Goal: Navigation & Orientation: Find specific page/section

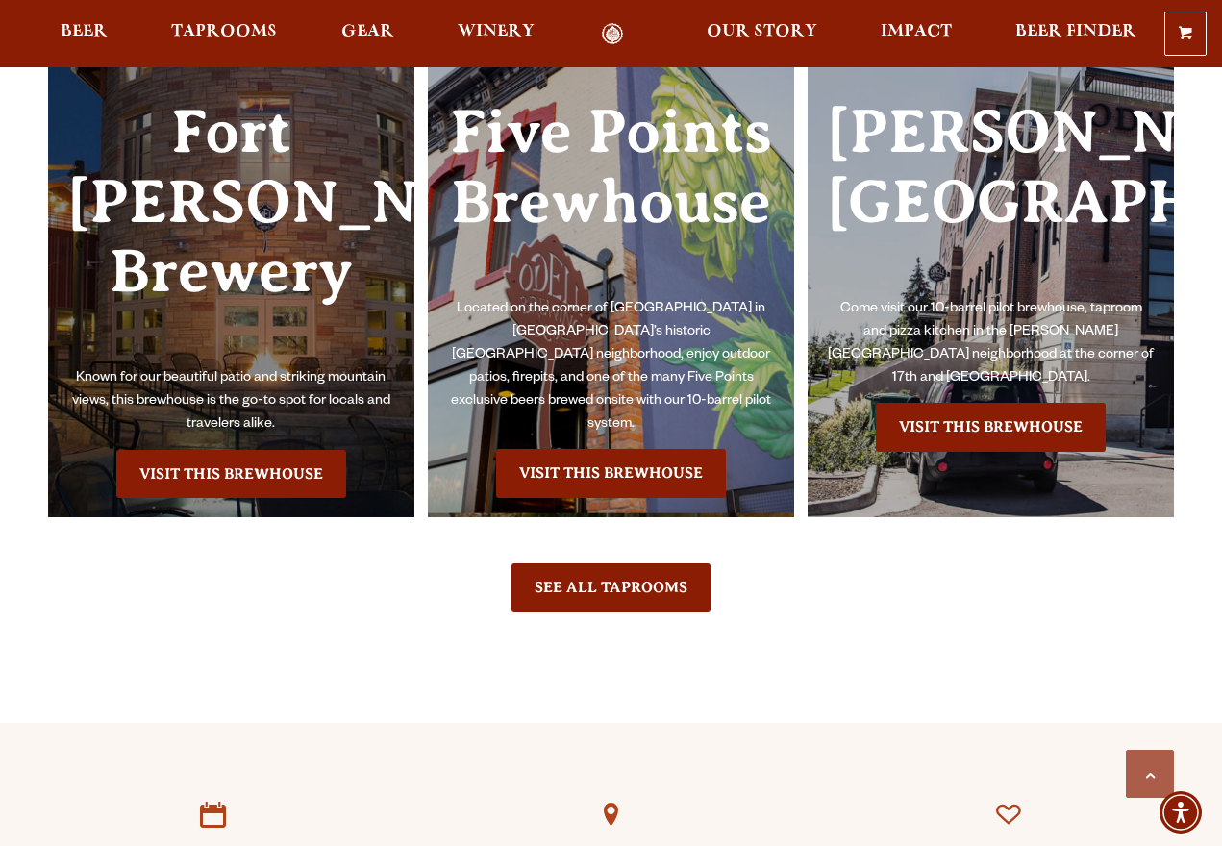
scroll to position [4195, 0]
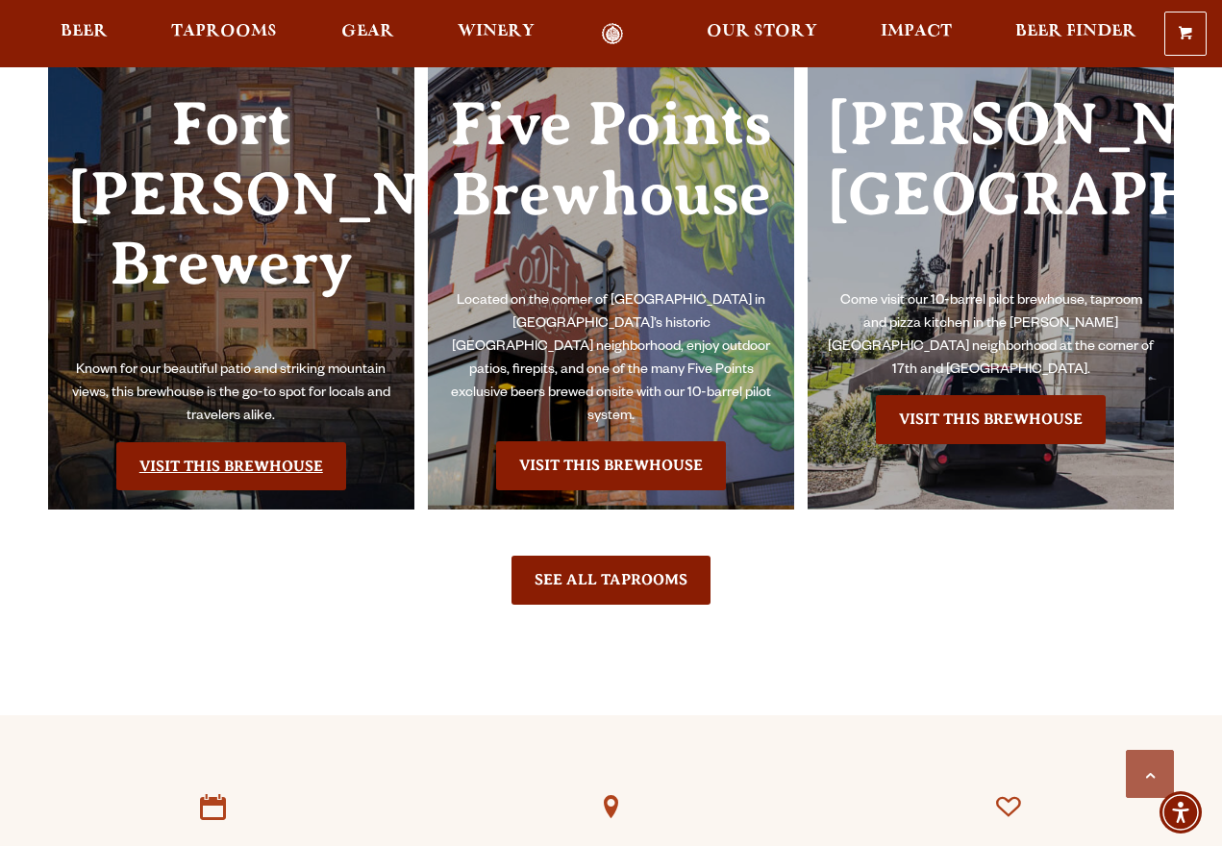
click at [218, 476] on link "Visit this Brewhouse" at bounding box center [231, 466] width 230 height 48
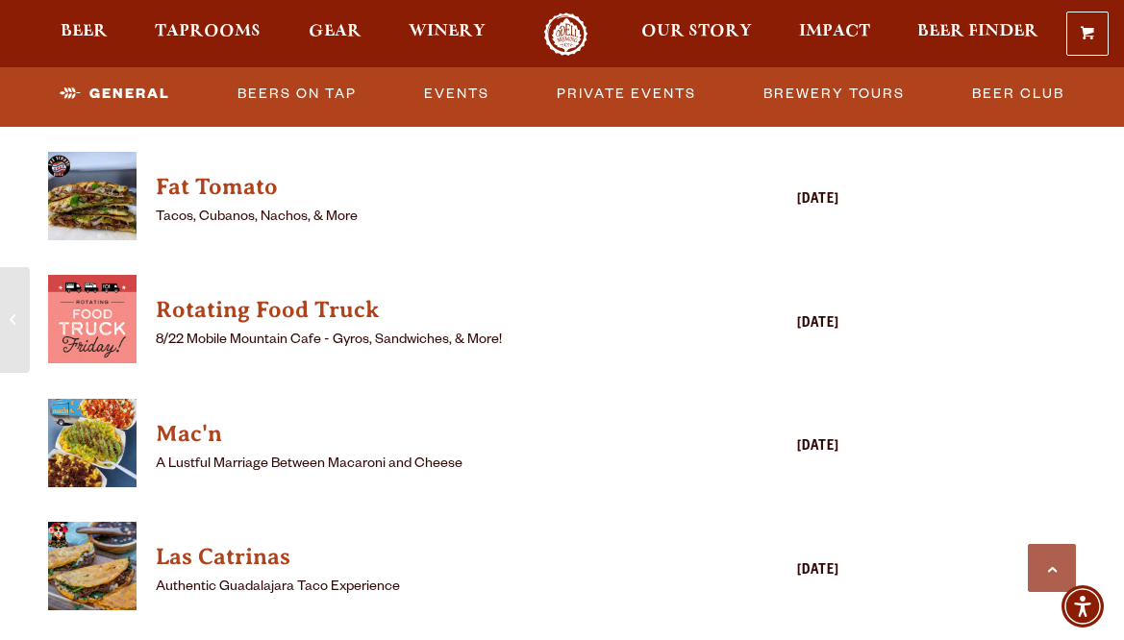
scroll to position [2192, 0]
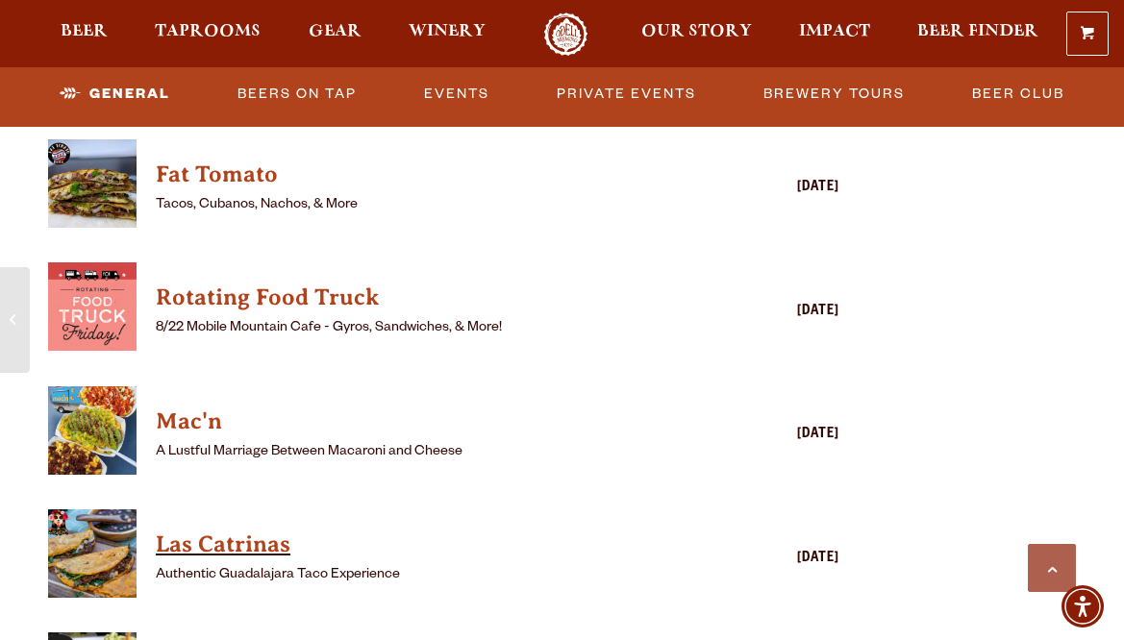
click at [626, 532] on h4 "Las Catrinas" at bounding box center [416, 545] width 520 height 31
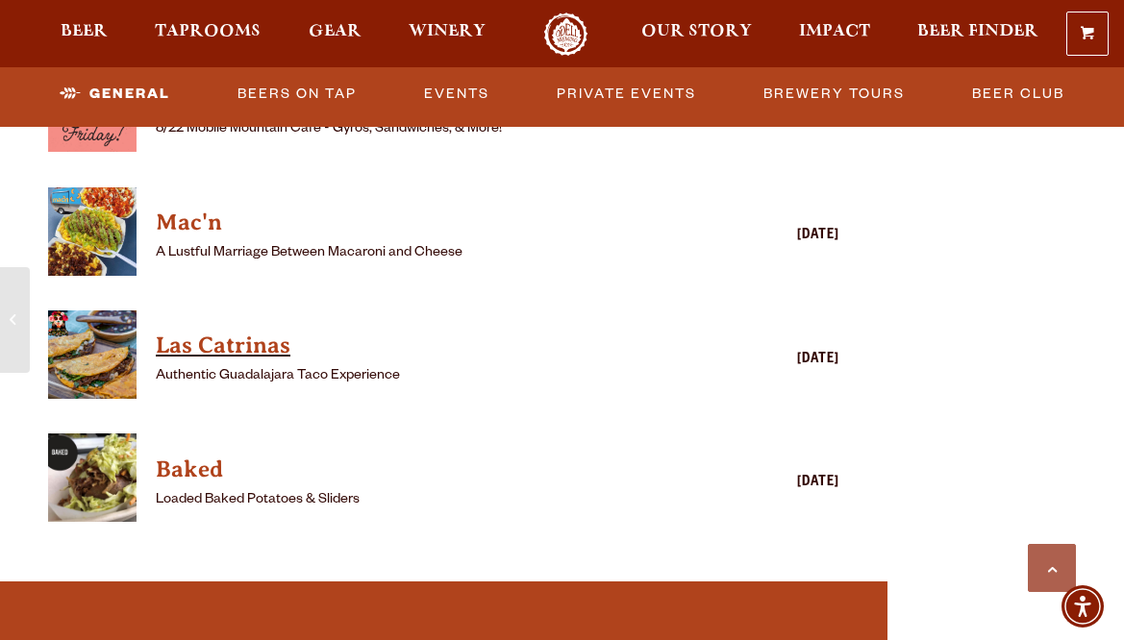
scroll to position [2389, 0]
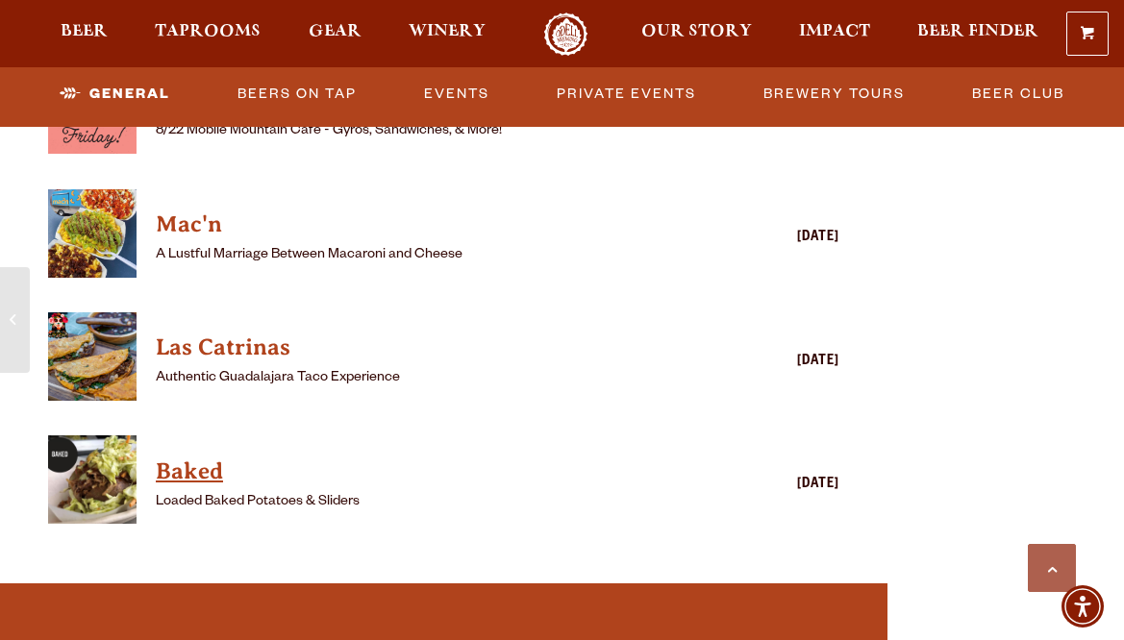
click at [191, 457] on h4 "Baked" at bounding box center [416, 472] width 520 height 31
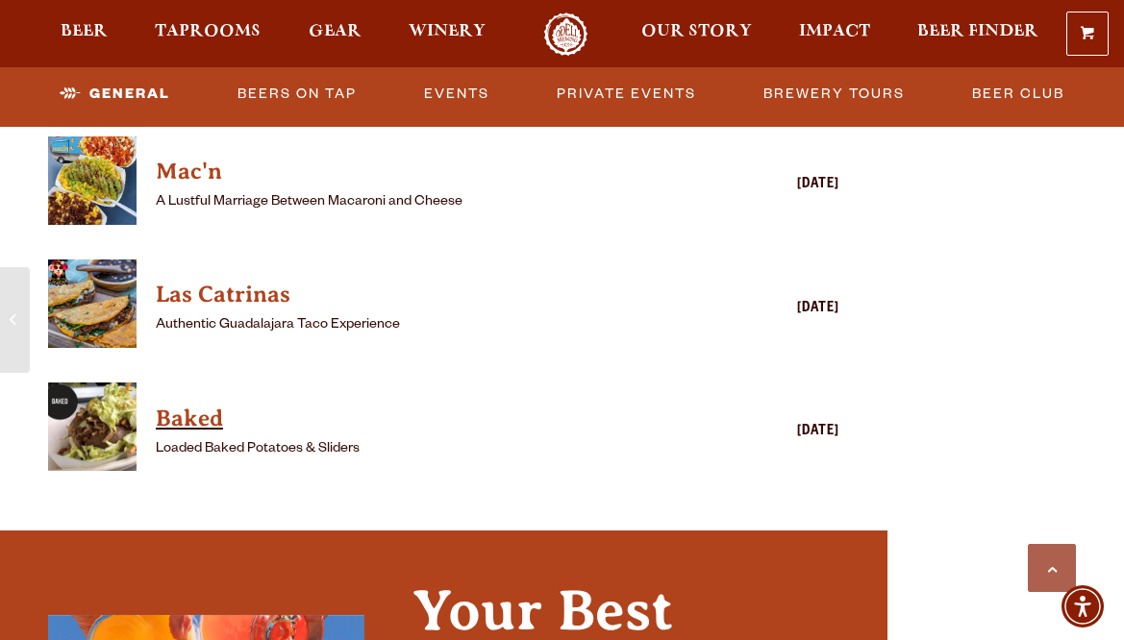
scroll to position [2444, 0]
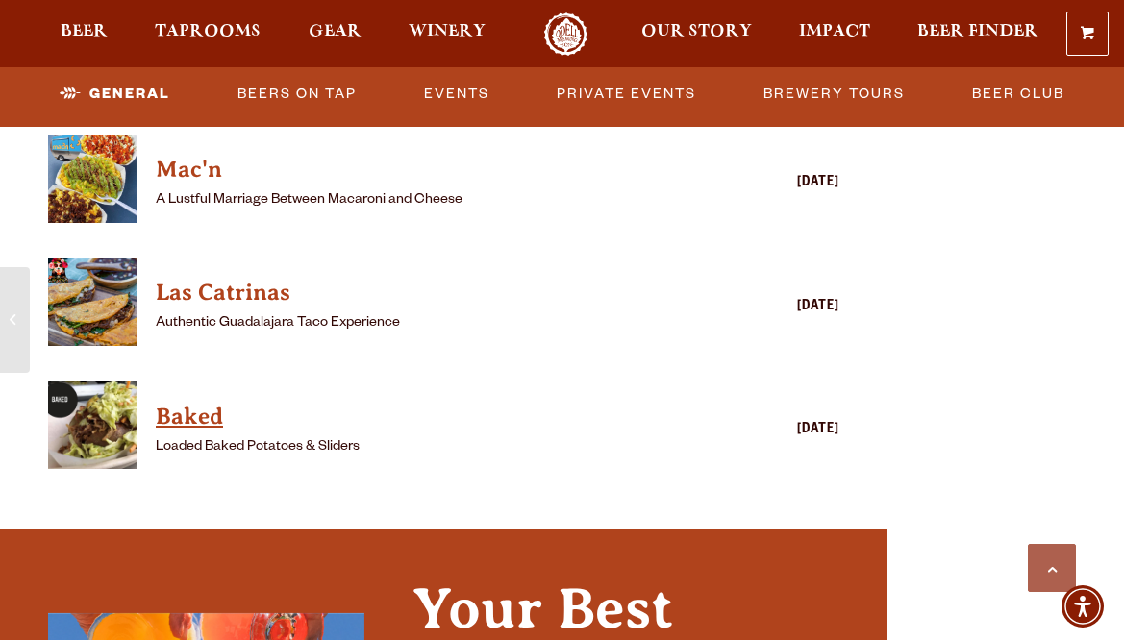
click at [188, 402] on h4 "Baked" at bounding box center [416, 417] width 520 height 31
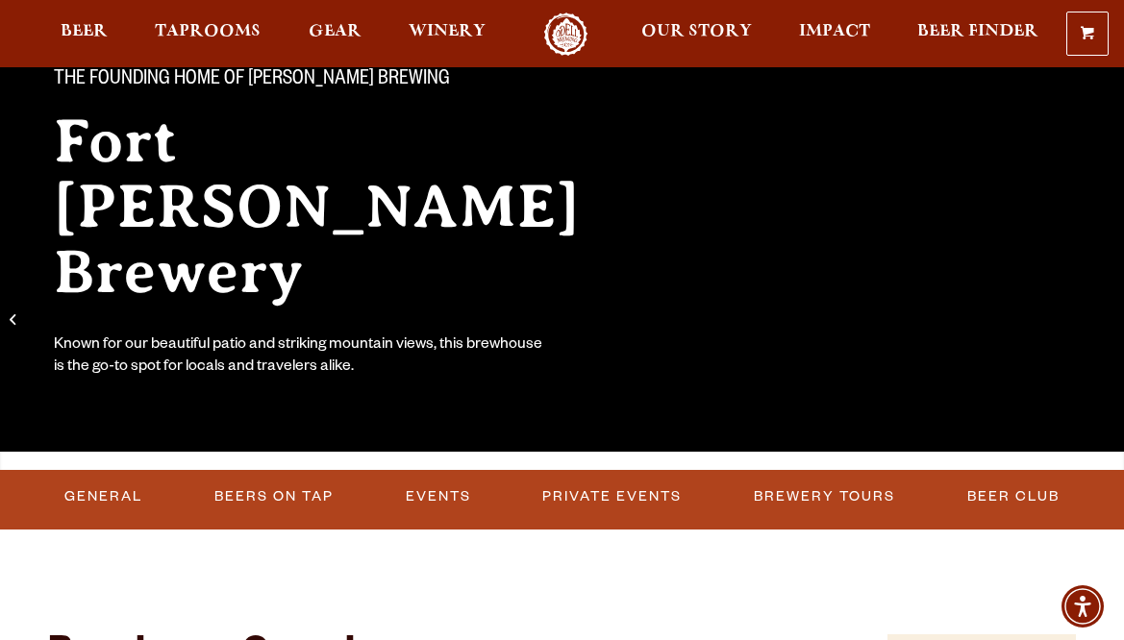
scroll to position [0, 0]
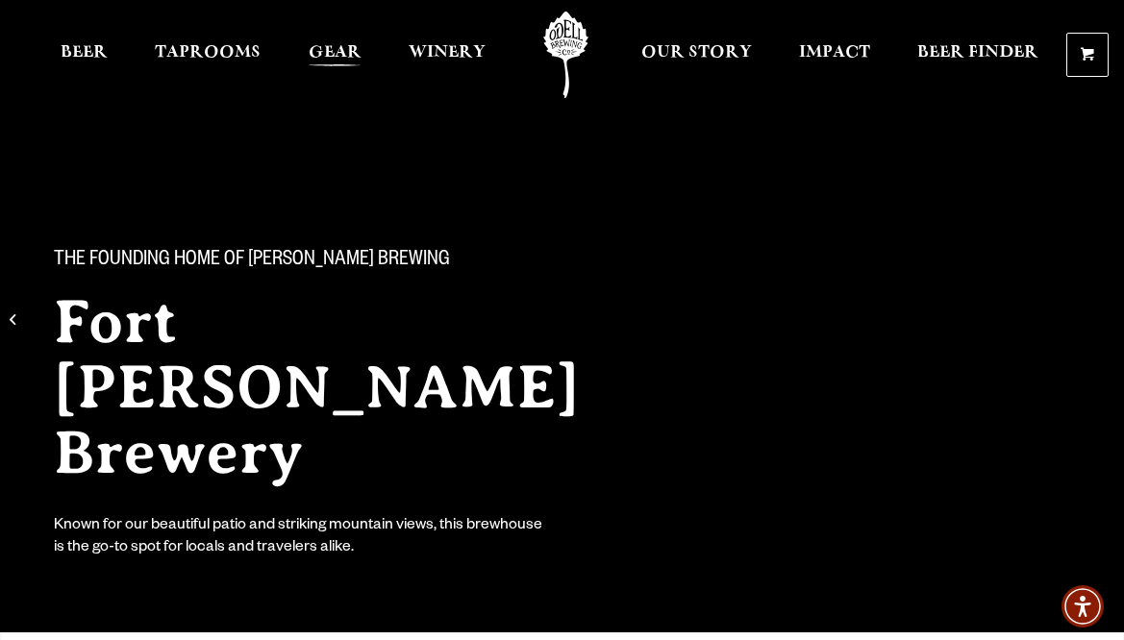
click at [331, 53] on span "Gear" at bounding box center [335, 52] width 53 height 15
click at [333, 48] on span "Gear" at bounding box center [335, 52] width 53 height 15
click at [215, 48] on span "Taprooms" at bounding box center [208, 52] width 106 height 15
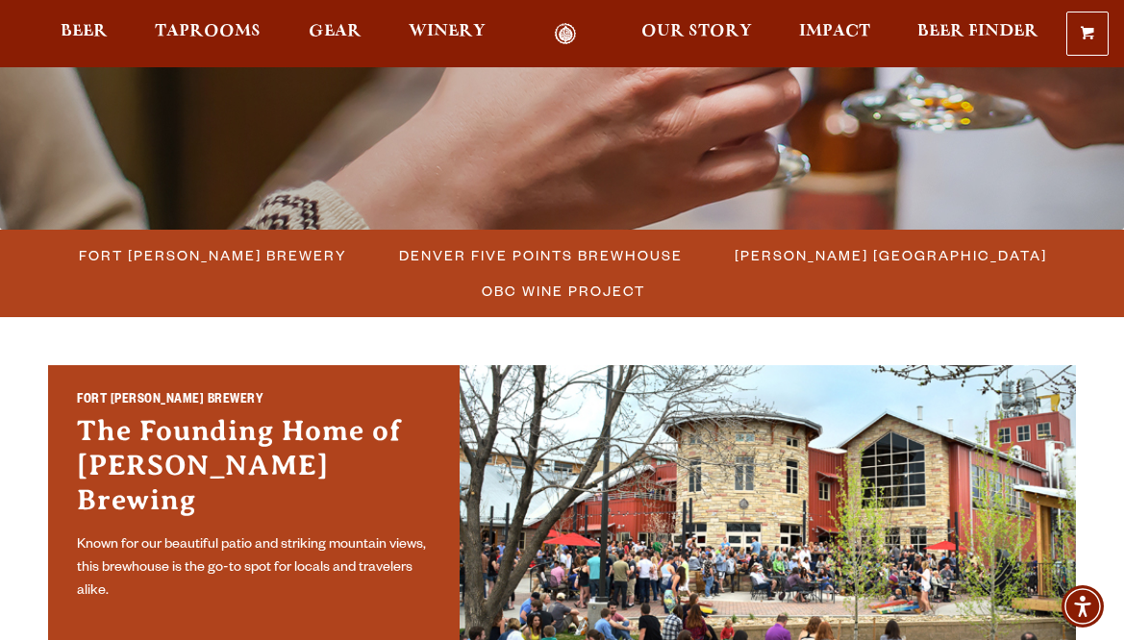
scroll to position [396, 0]
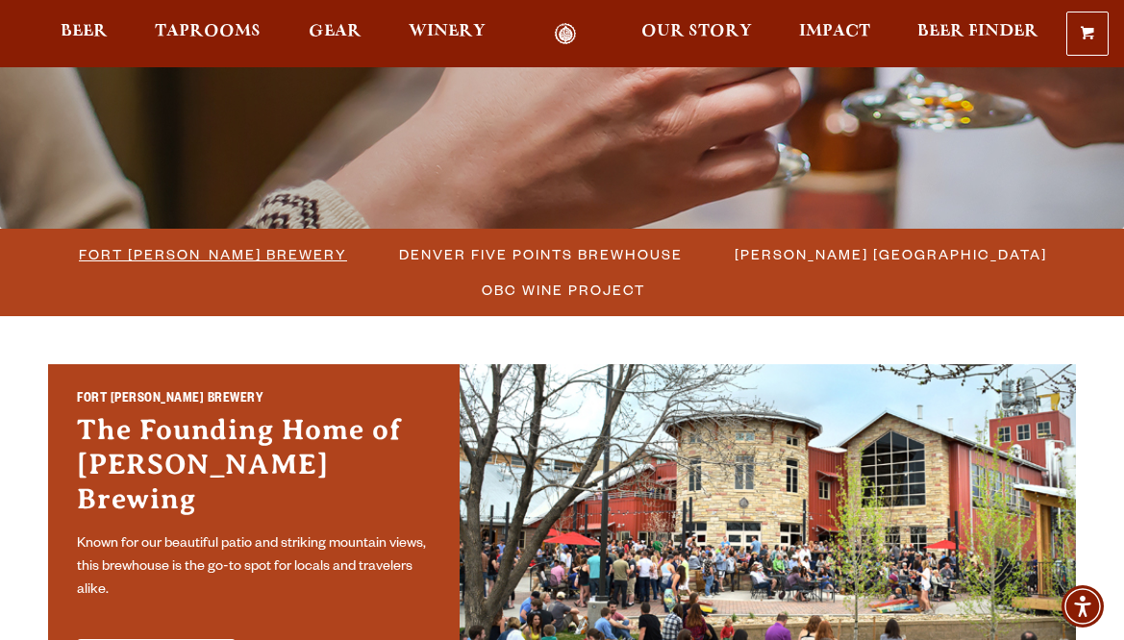
click at [226, 254] on span "Fort [PERSON_NAME] Brewery" at bounding box center [213, 254] width 268 height 28
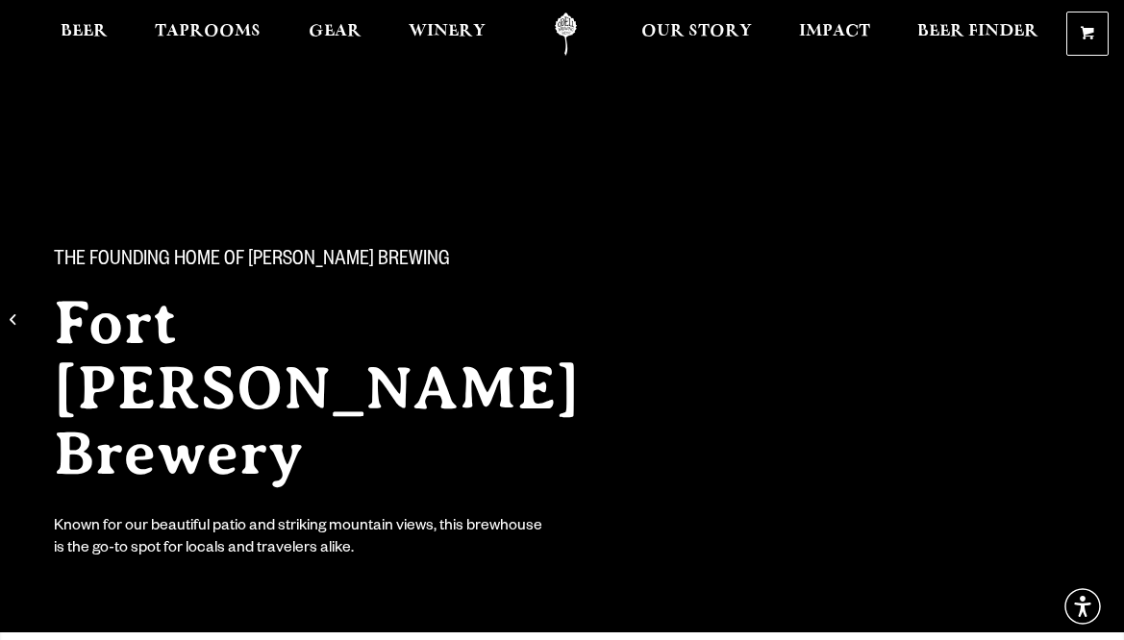
click at [362, 303] on h2 "Fort [PERSON_NAME] Brewery" at bounding box center [354, 387] width 600 height 196
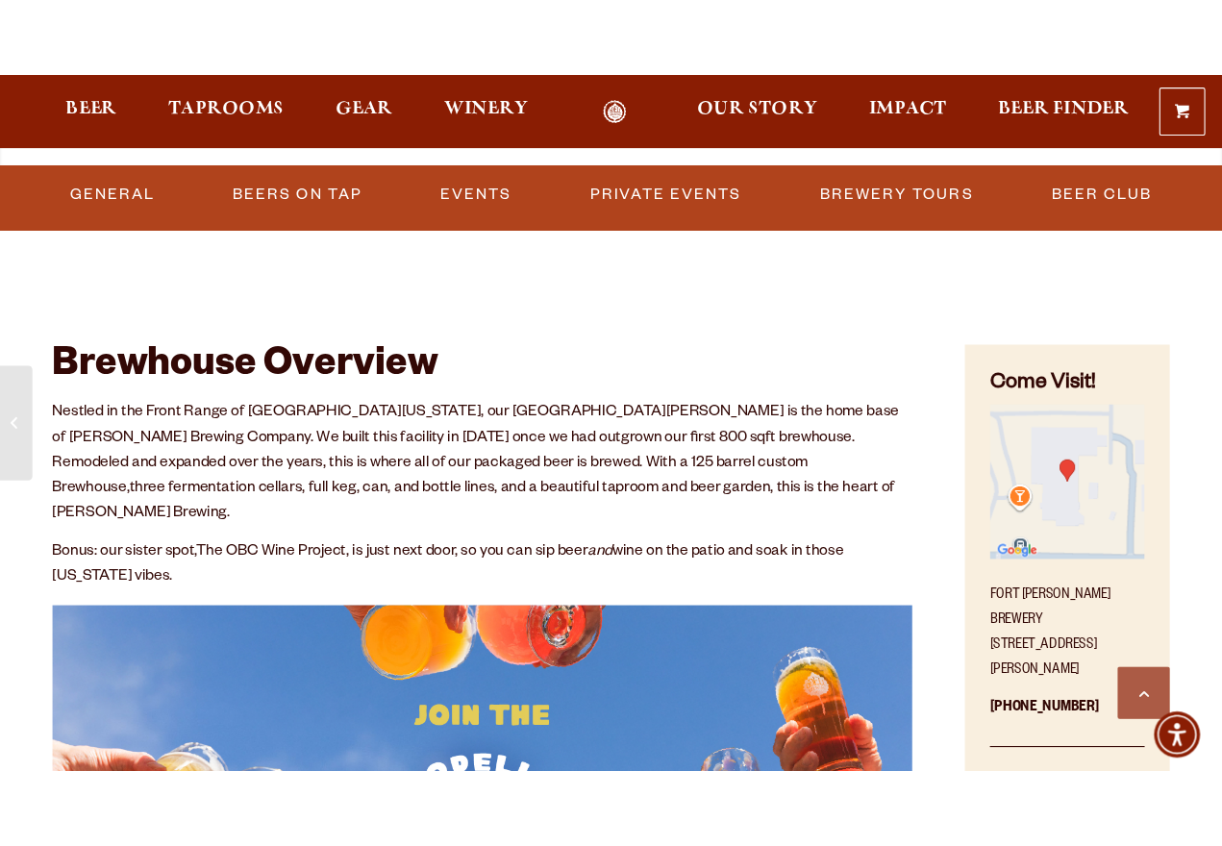
scroll to position [567, 0]
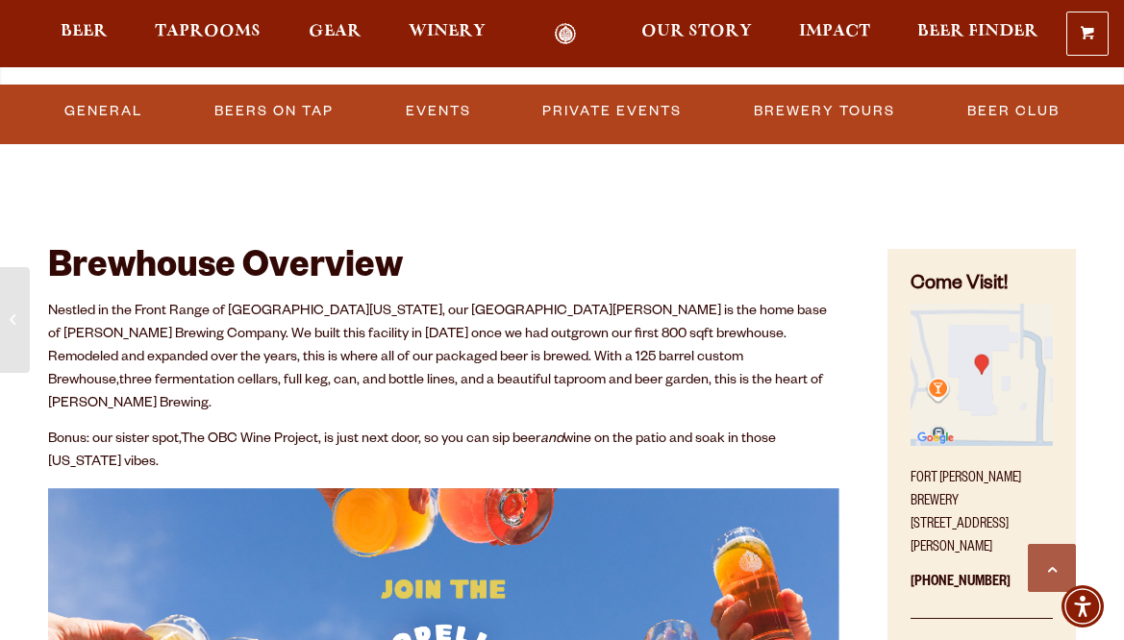
click at [980, 373] on img "Find on Google Maps (opens in a new window)" at bounding box center [981, 375] width 142 height 142
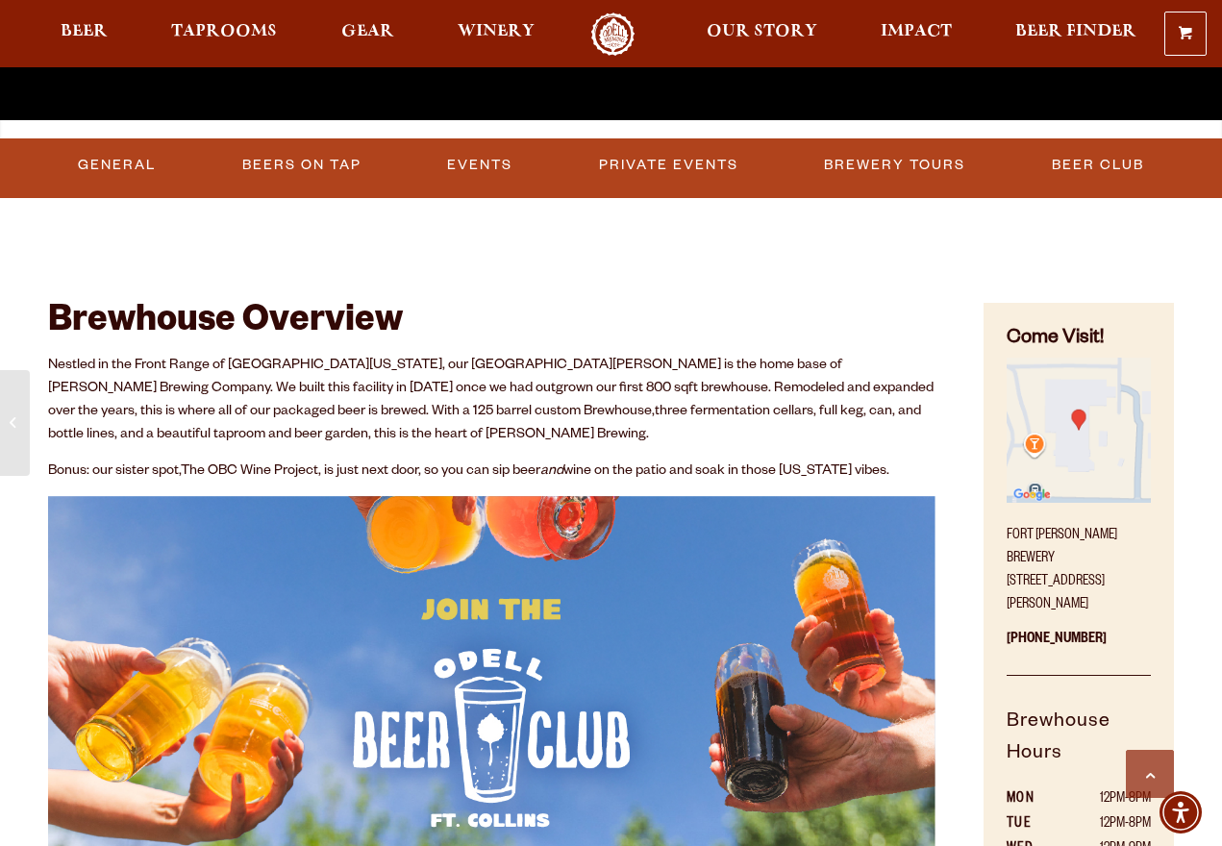
click at [895, 253] on div "Brewhouse Overview Nestled in the Front Range of Northern Colorado, our Fort Co…" at bounding box center [491, 713] width 887 height 929
